Goal: Navigation & Orientation: Find specific page/section

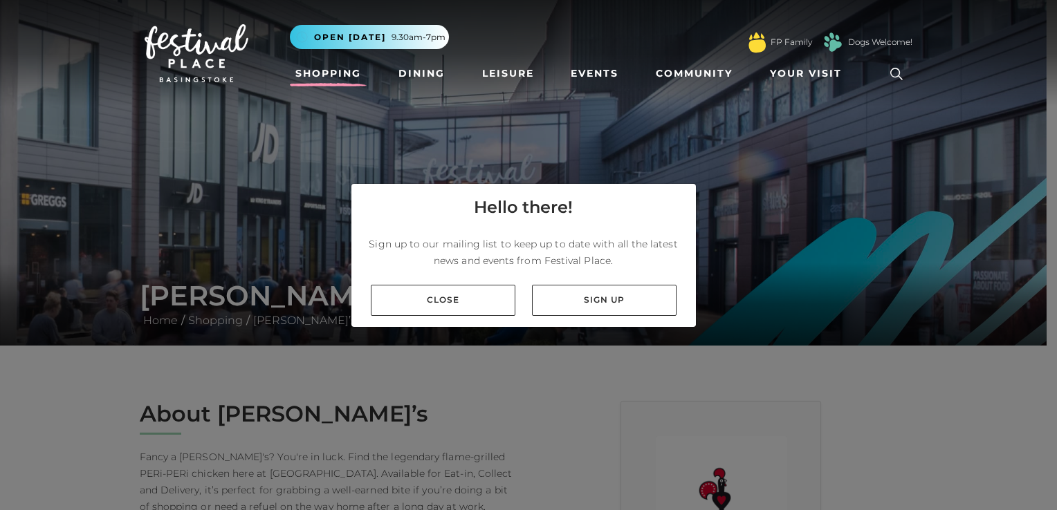
click at [313, 71] on link "Shopping" at bounding box center [328, 74] width 77 height 26
click at [416, 76] on link "Dining" at bounding box center [421, 74] width 57 height 26
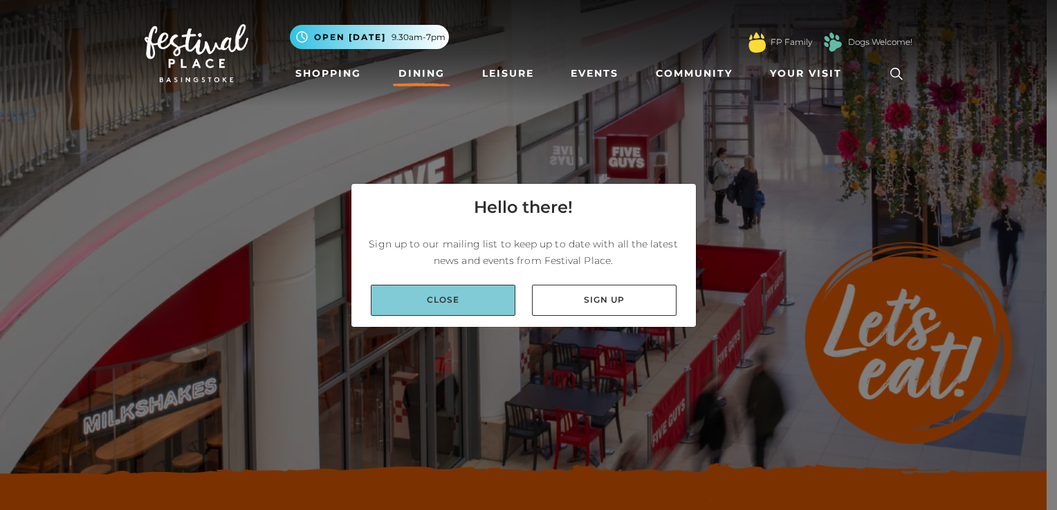
click at [467, 293] on link "Close" at bounding box center [443, 300] width 145 height 31
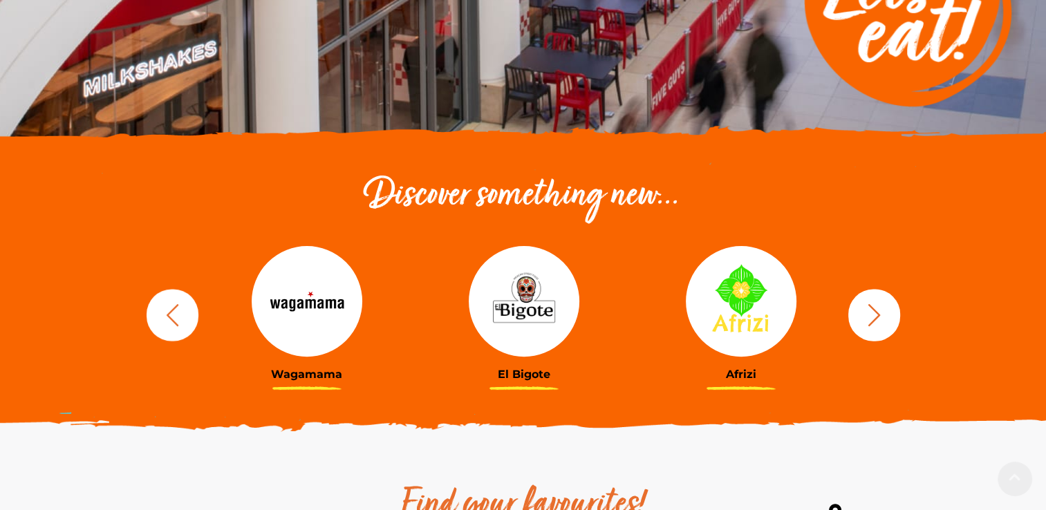
scroll to position [346, 0]
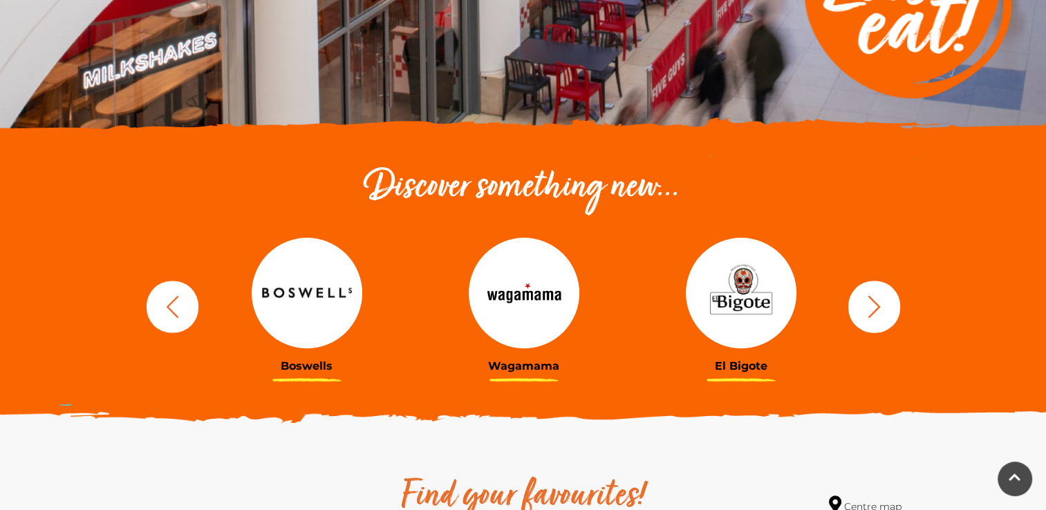
click at [730, 315] on img at bounding box center [741, 293] width 111 height 111
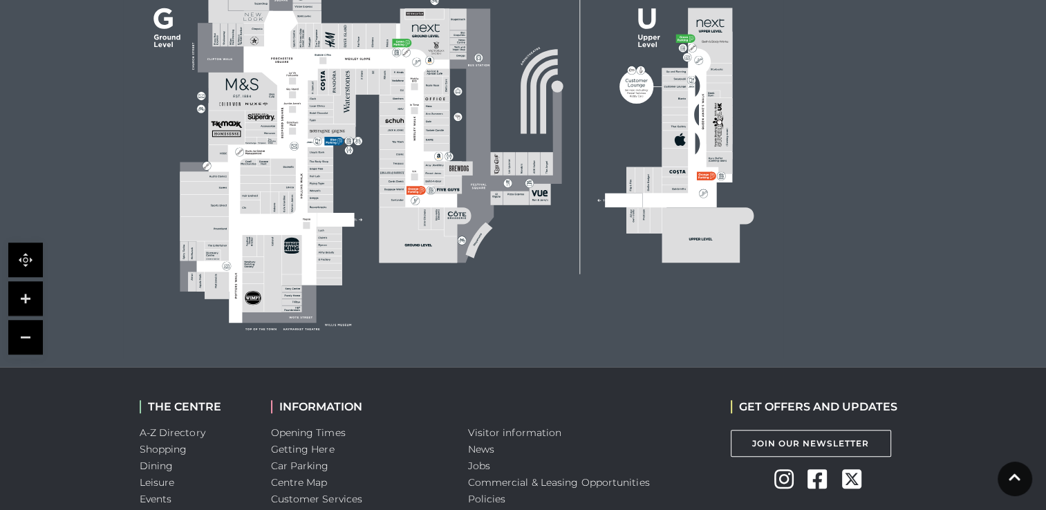
scroll to position [1138, 0]
